Goal: Transaction & Acquisition: Purchase product/service

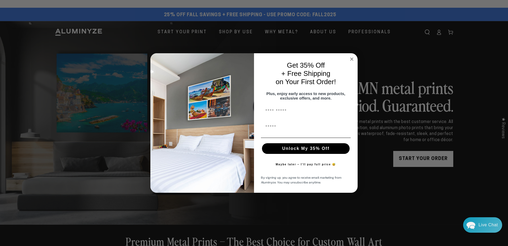
click at [351, 58] on circle "Close dialog" at bounding box center [352, 59] width 6 height 6
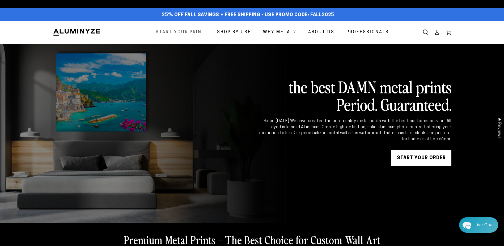
click at [194, 37] on link "Start Your Print" at bounding box center [180, 32] width 57 height 14
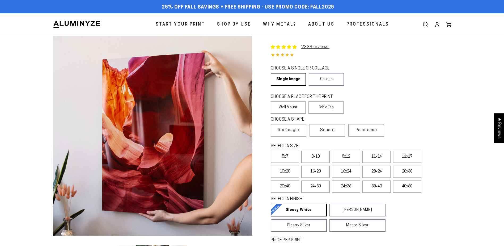
select select "**********"
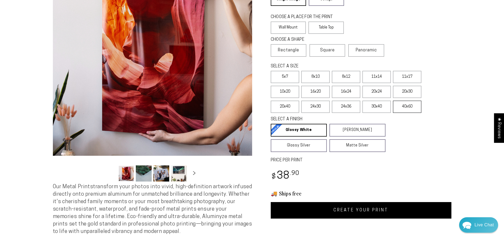
click at [405, 103] on label "40x60" at bounding box center [407, 106] width 28 height 12
click at [178, 174] on button "Load image 4 in gallery view" at bounding box center [179, 173] width 16 height 16
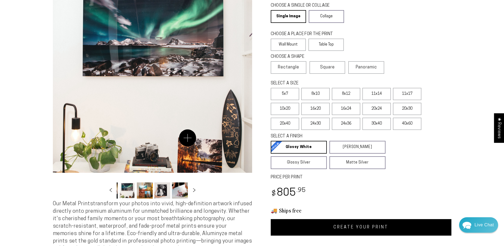
scroll to position [53, 0]
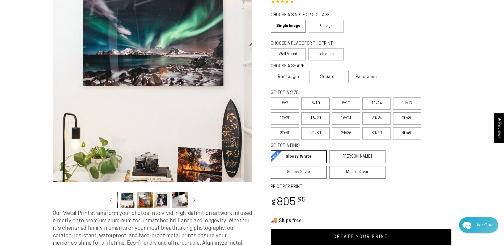
click at [160, 200] on button "Load image 6 in gallery view" at bounding box center [162, 200] width 16 height 16
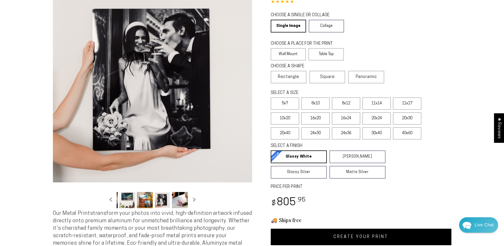
click at [146, 200] on button "Load image 5 in gallery view" at bounding box center [145, 200] width 16 height 16
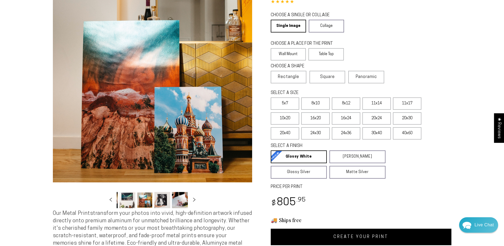
click at [180, 200] on button "Load image 7 in gallery view" at bounding box center [180, 200] width 16 height 16
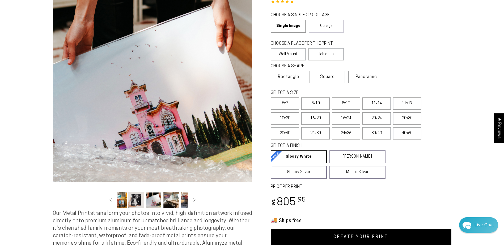
scroll to position [0, 104]
click at [180, 200] on button "Load image 10 in gallery view" at bounding box center [180, 200] width 16 height 16
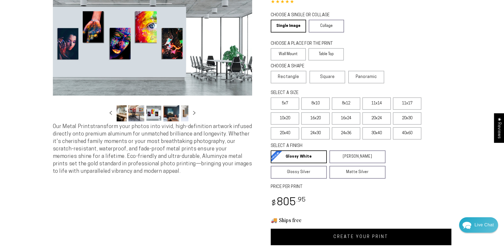
scroll to position [0, 157]
click at [404, 115] on label "20x30" at bounding box center [407, 118] width 28 height 12
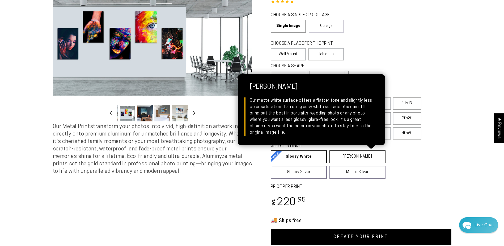
click at [344, 152] on link "Matte White Matte White Our matte white surface offers a flatter tone and sligh…" at bounding box center [358, 156] width 56 height 13
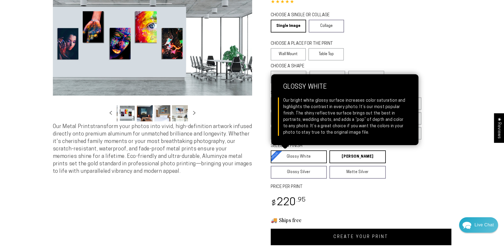
click at [305, 152] on link "Glossy White Glossy White Our bright white glossy surface increases color satur…" at bounding box center [299, 156] width 56 height 13
